Goal: Task Accomplishment & Management: Use online tool/utility

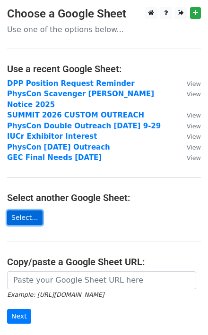
click at [28, 211] on link "Select..." at bounding box center [24, 218] width 35 height 15
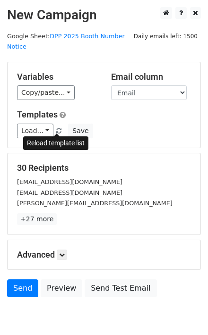
click at [57, 130] on span at bounding box center [58, 131] width 5 height 6
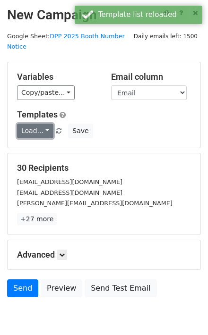
click at [47, 130] on link "Load..." at bounding box center [35, 131] width 36 height 15
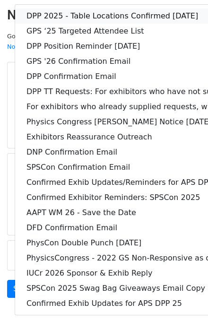
click at [58, 15] on link "DPP 2025 - Table Locations Confirmed 10-9-25" at bounding box center [182, 15] width 334 height 15
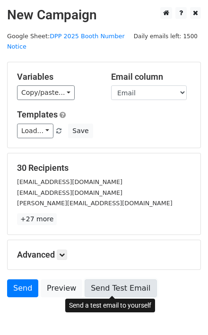
click at [97, 286] on link "Send Test Email" at bounding box center [121, 289] width 72 height 18
